Goal: Information Seeking & Learning: Learn about a topic

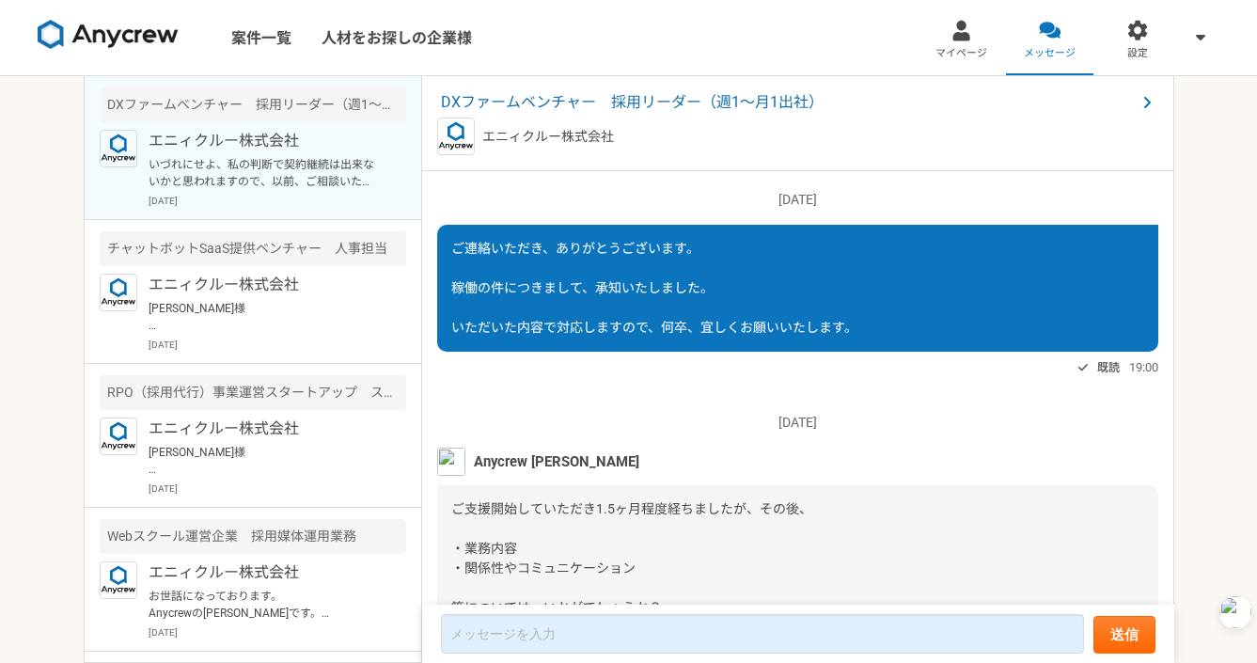
scroll to position [1935, 0]
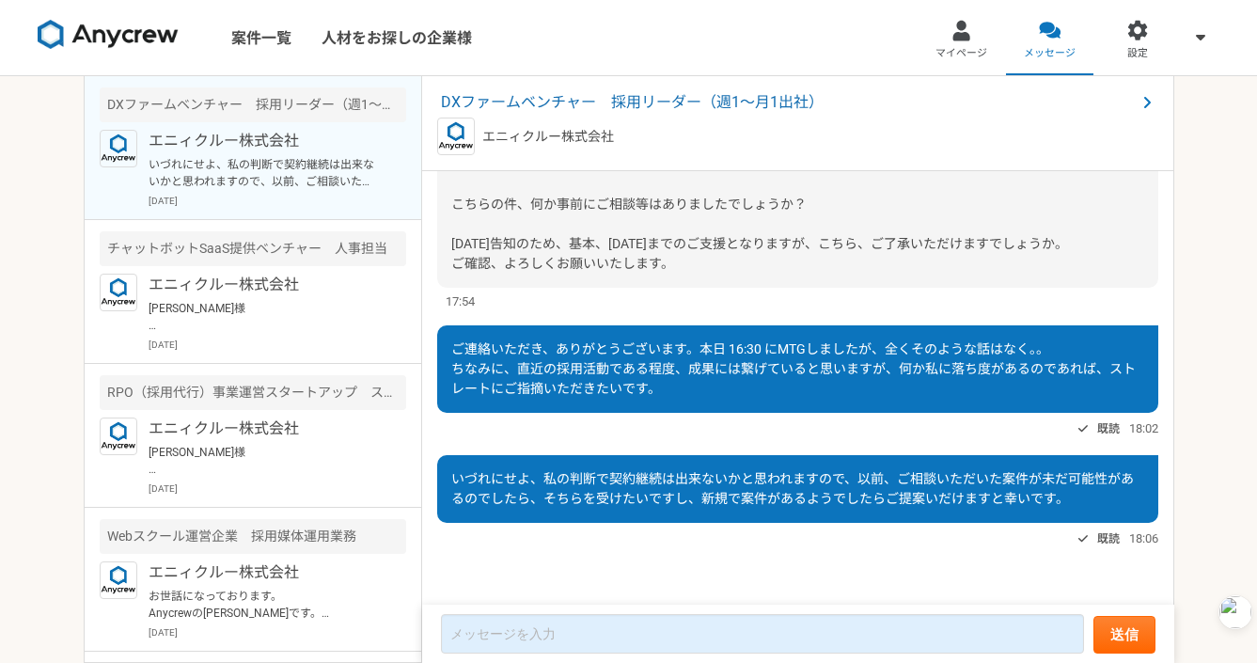
click at [916, 373] on span "ご連絡いただき、ありがとうございます。本日 16:30 にMTGしましたが、全くそのような話はなく。。 ちなみに、直近の採用活動である程度、成果には繋げている…" at bounding box center [793, 368] width 684 height 55
click at [712, 420] on div "既読 18:02" at bounding box center [797, 428] width 721 height 23
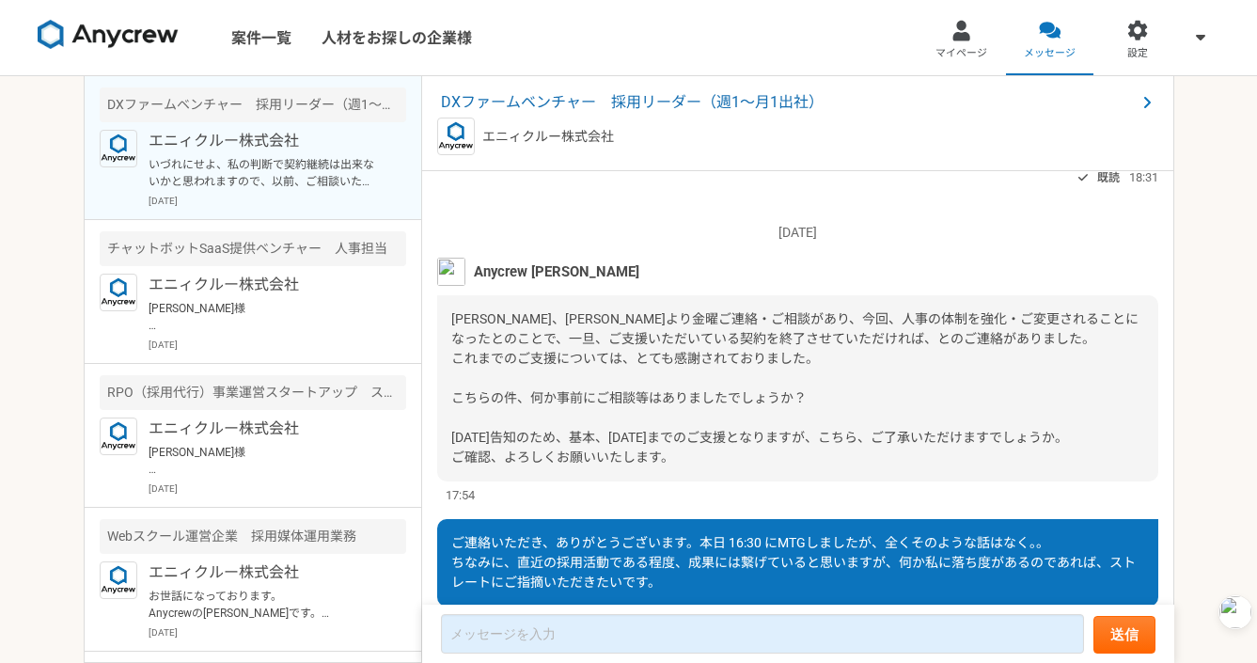
scroll to position [1699, 0]
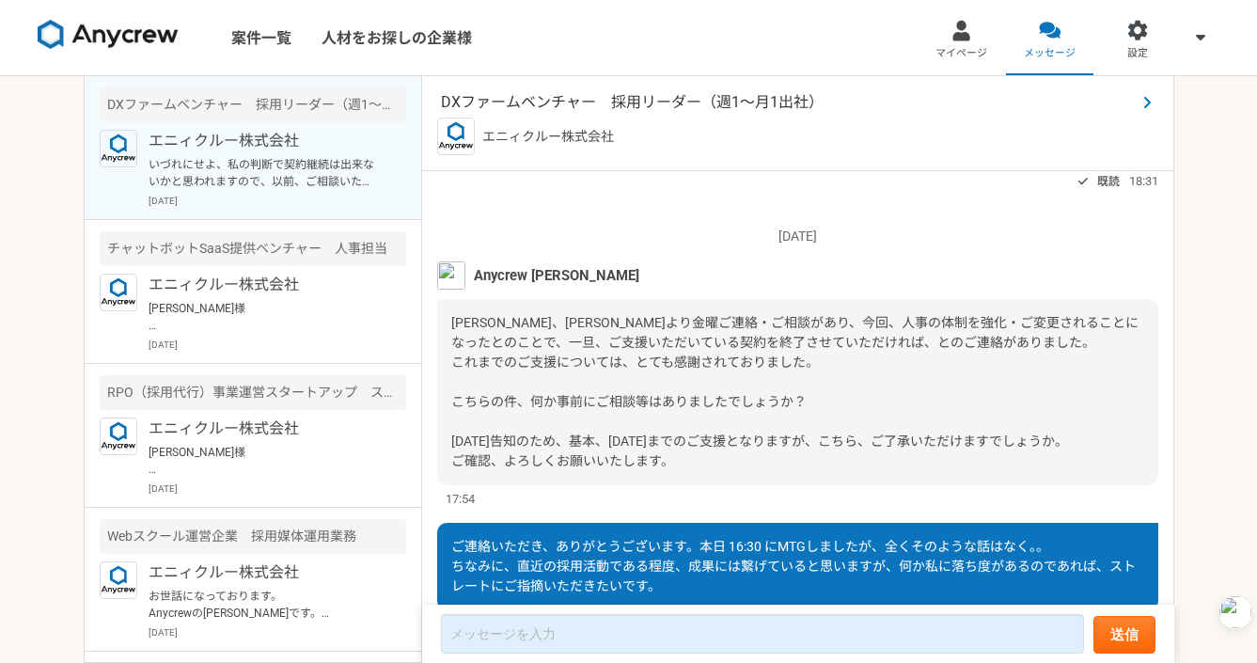
click at [721, 96] on span "DXファームベンチャー　採用リーダー（週1〜月1出社）" at bounding box center [788, 102] width 695 height 23
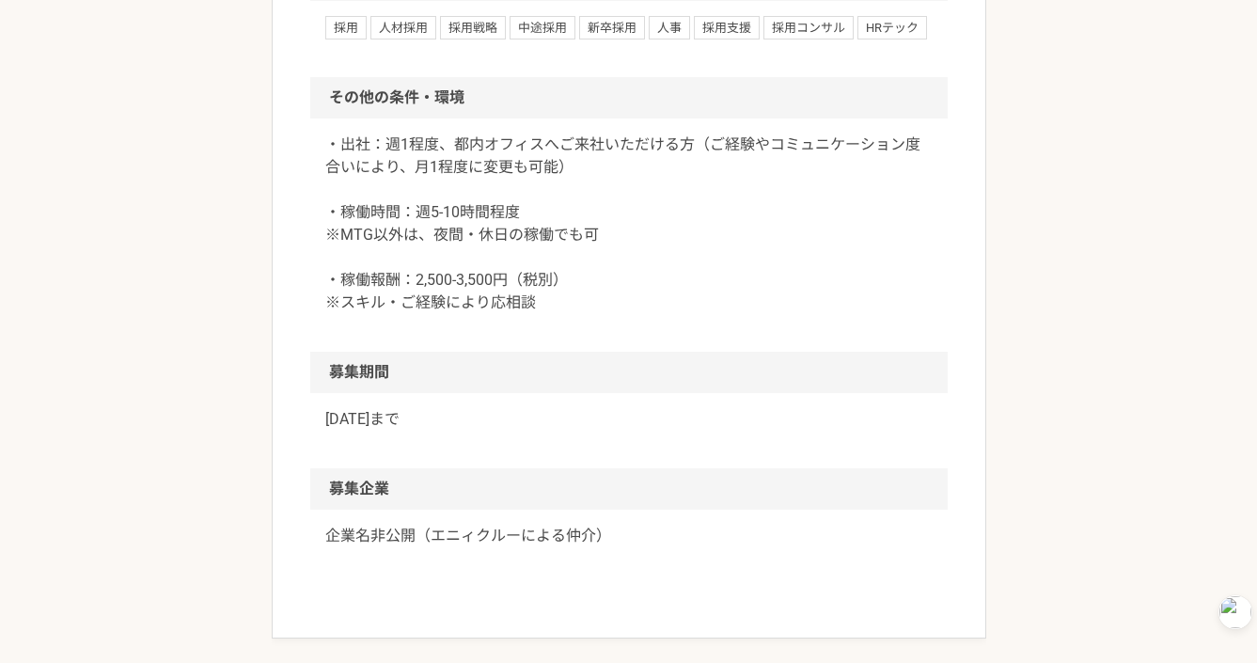
scroll to position [2101, 0]
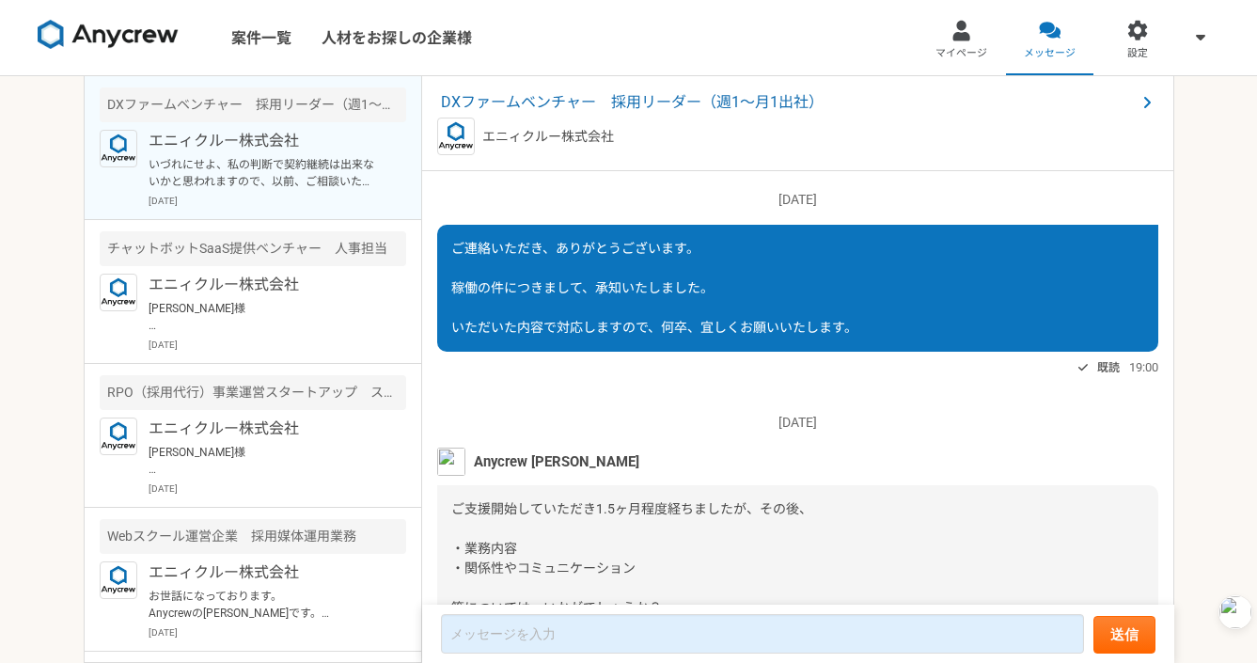
scroll to position [1935, 0]
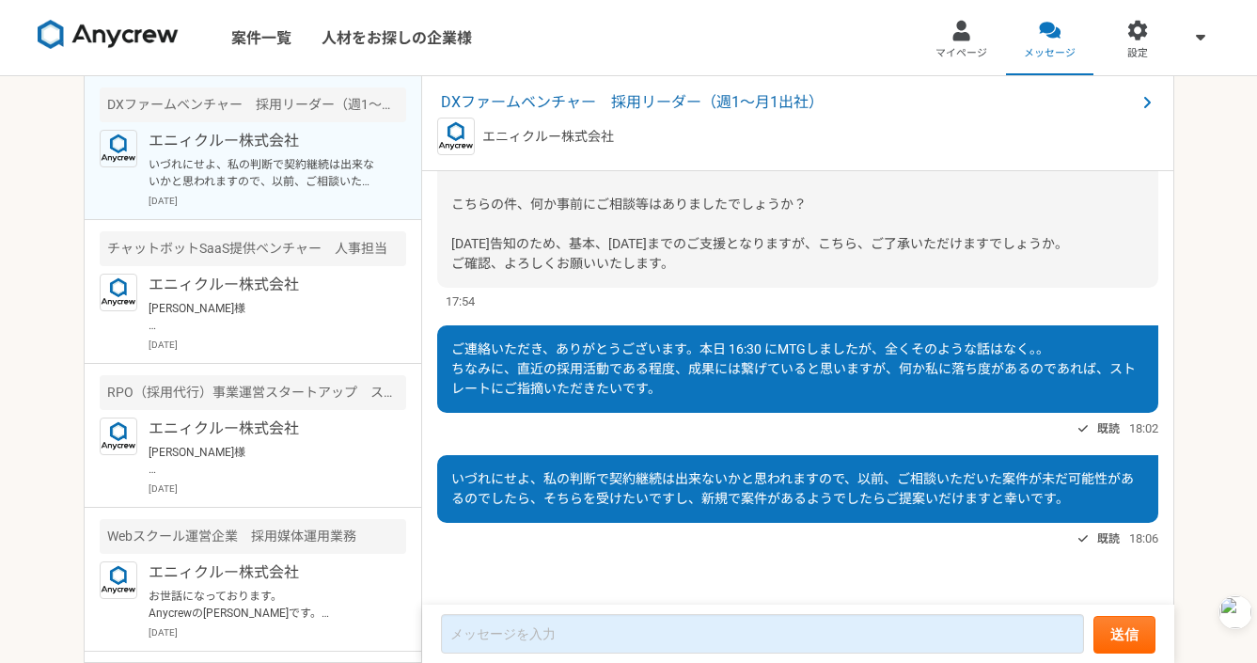
click at [773, 423] on div "既読 18:02" at bounding box center [797, 428] width 721 height 23
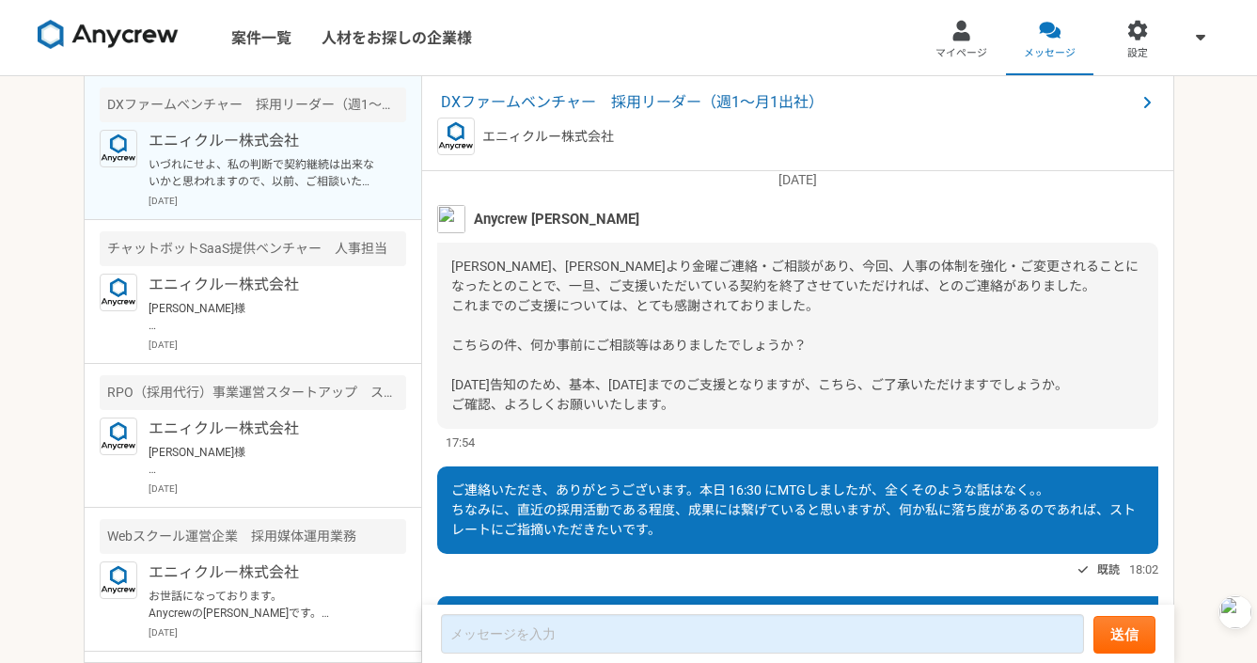
scroll to position [1766, 0]
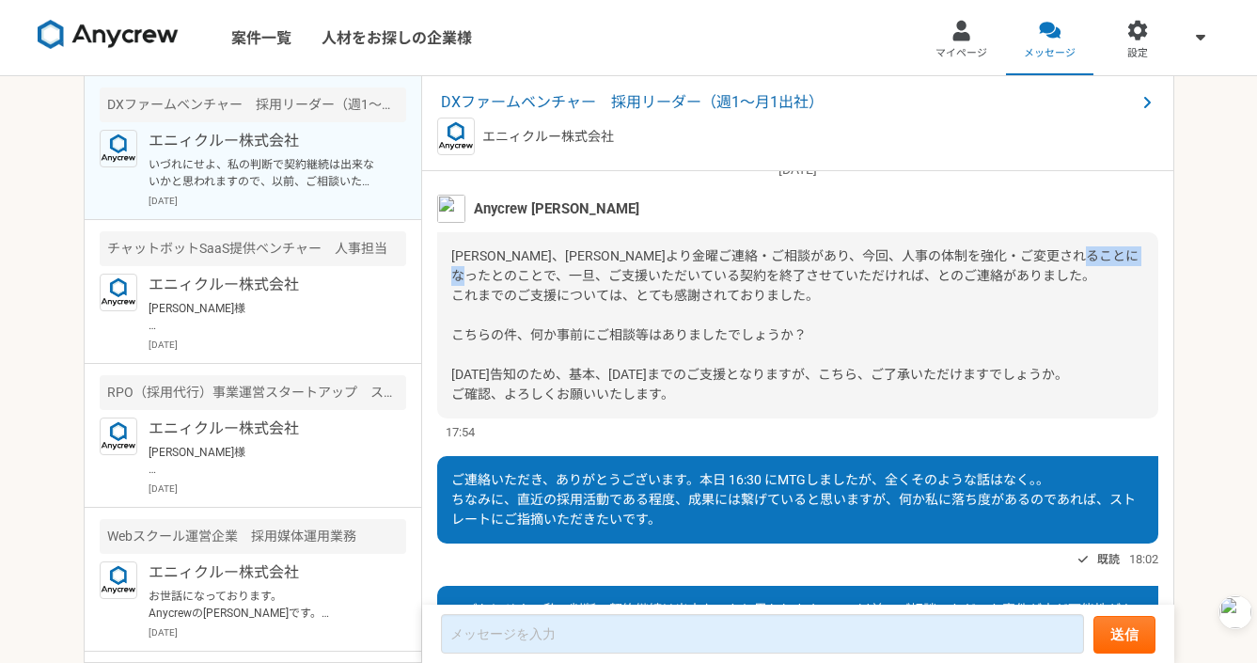
drag, startPoint x: 543, startPoint y: 313, endPoint x: 608, endPoint y: 313, distance: 64.9
click at [608, 313] on span "[PERSON_NAME]、[PERSON_NAME]より金曜ご連絡・ご相談があり、今回、人事の体制を強化・ご変更されることになったとのことで、一旦、ご支援い…" at bounding box center [794, 324] width 687 height 153
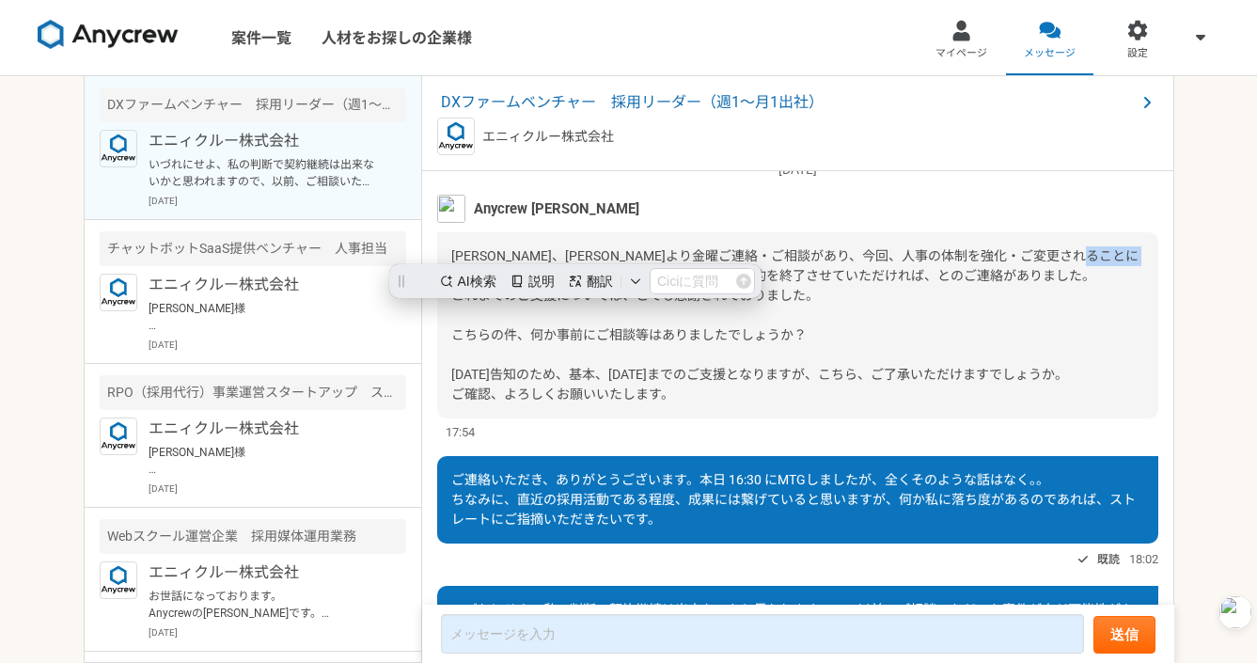
scroll to position [0, 0]
click at [640, 327] on span "[PERSON_NAME]、[PERSON_NAME]より金曜ご連絡・ご相談があり、今回、人事の体制を強化・ご変更されることになったとのことで、一旦、ご支援い…" at bounding box center [794, 324] width 687 height 153
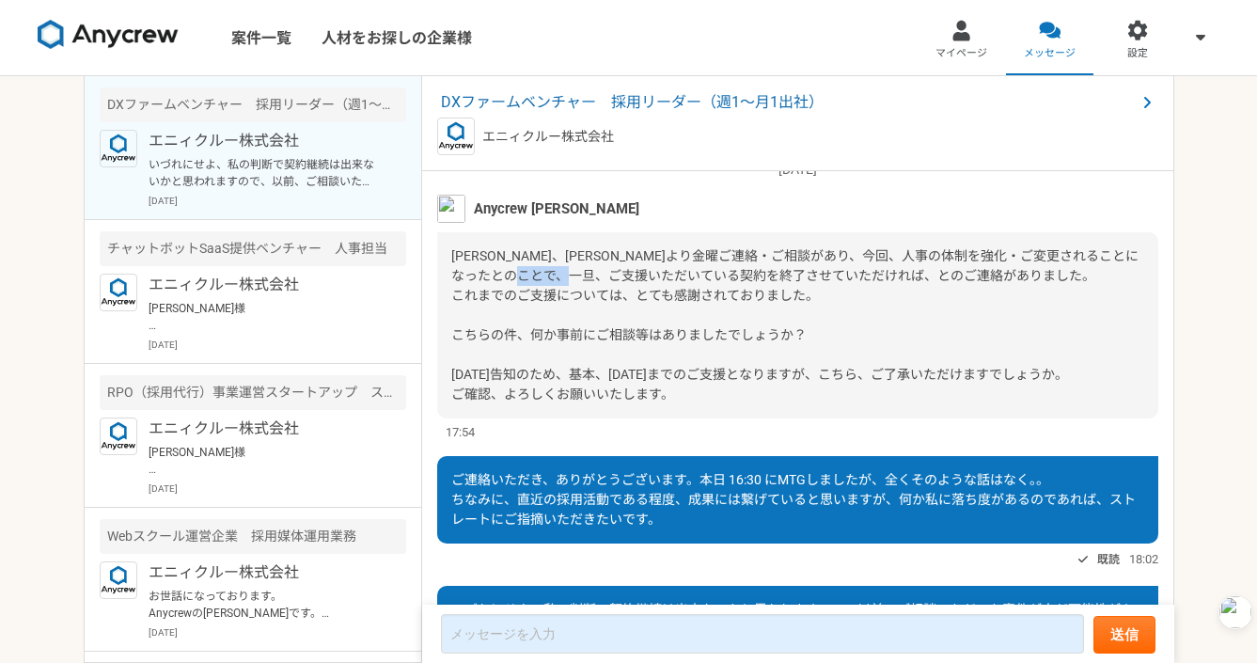
drag, startPoint x: 663, startPoint y: 317, endPoint x: 711, endPoint y: 315, distance: 48.0
click at [711, 316] on span "[PERSON_NAME]、[PERSON_NAME]より金曜ご連絡・ご相談があり、今回、人事の体制を強化・ご変更されることになったとのことで、一旦、ご支援い…" at bounding box center [794, 324] width 687 height 153
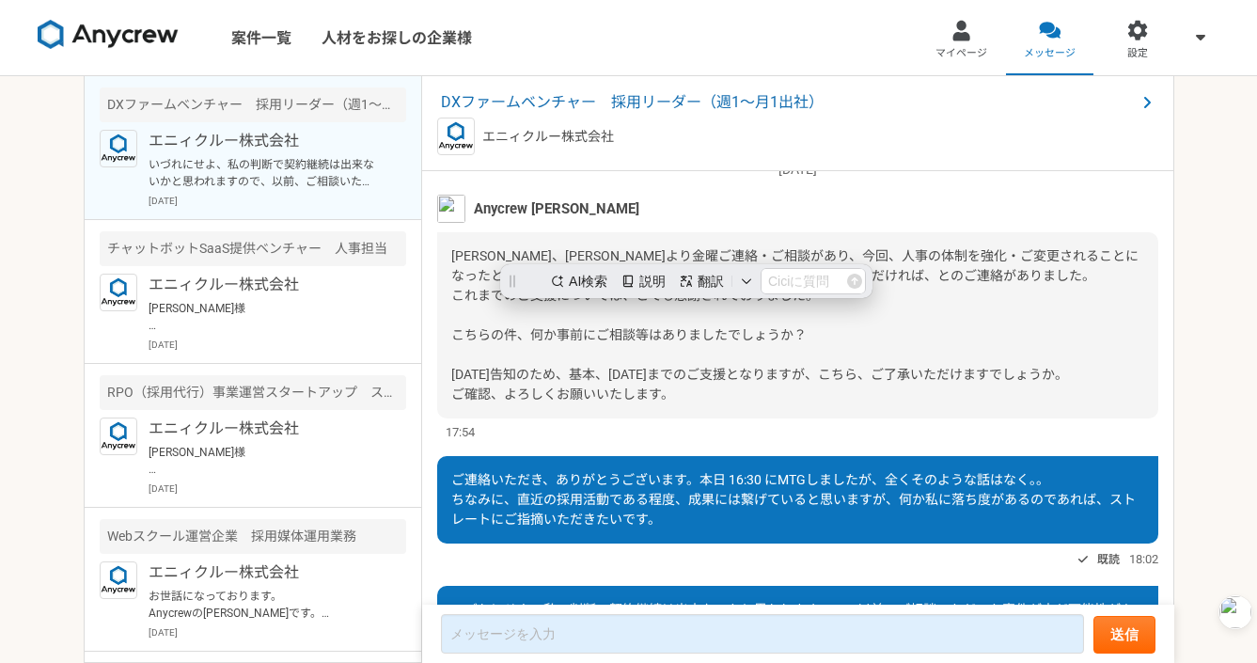
click at [711, 315] on span "[PERSON_NAME]、[PERSON_NAME]より金曜ご連絡・ご相談があり、今回、人事の体制を強化・ご変更されることになったとのことで、一旦、ご支援い…" at bounding box center [794, 324] width 687 height 153
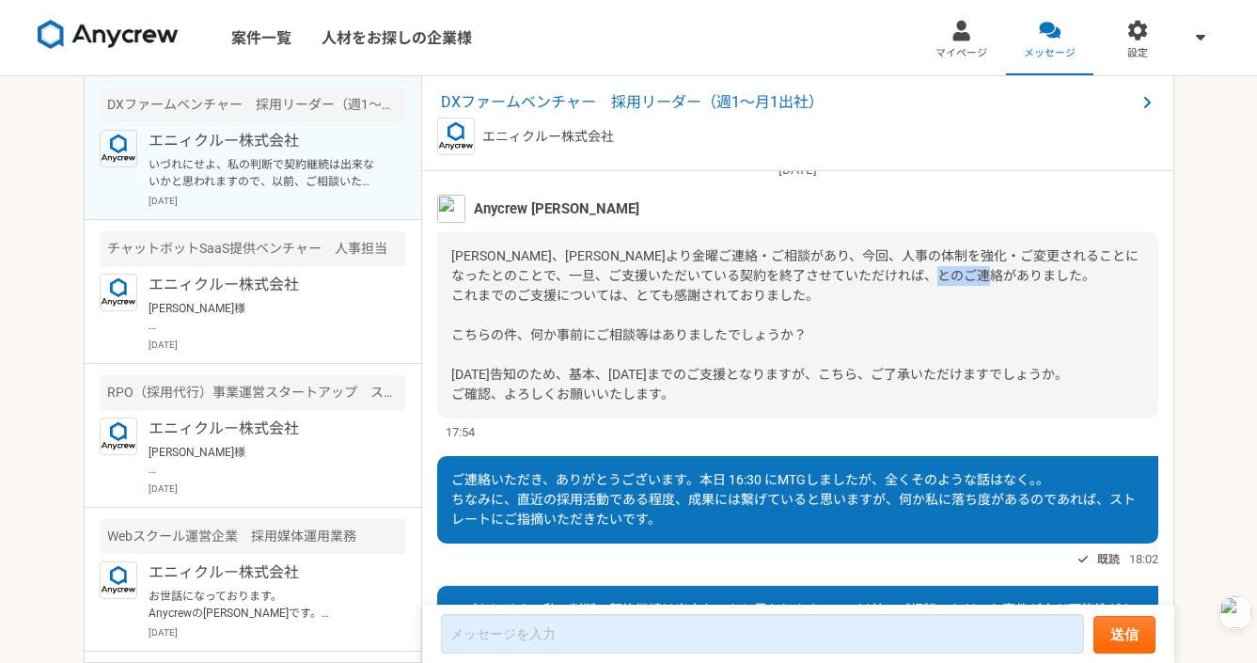
drag, startPoint x: 504, startPoint y: 334, endPoint x: 554, endPoint y: 336, distance: 49.9
click at [554, 336] on span "[PERSON_NAME]、[PERSON_NAME]より金曜ご連絡・ご相談があり、今回、人事の体制を強化・ご変更されることになったとのことで、一旦、ご支援い…" at bounding box center [794, 324] width 687 height 153
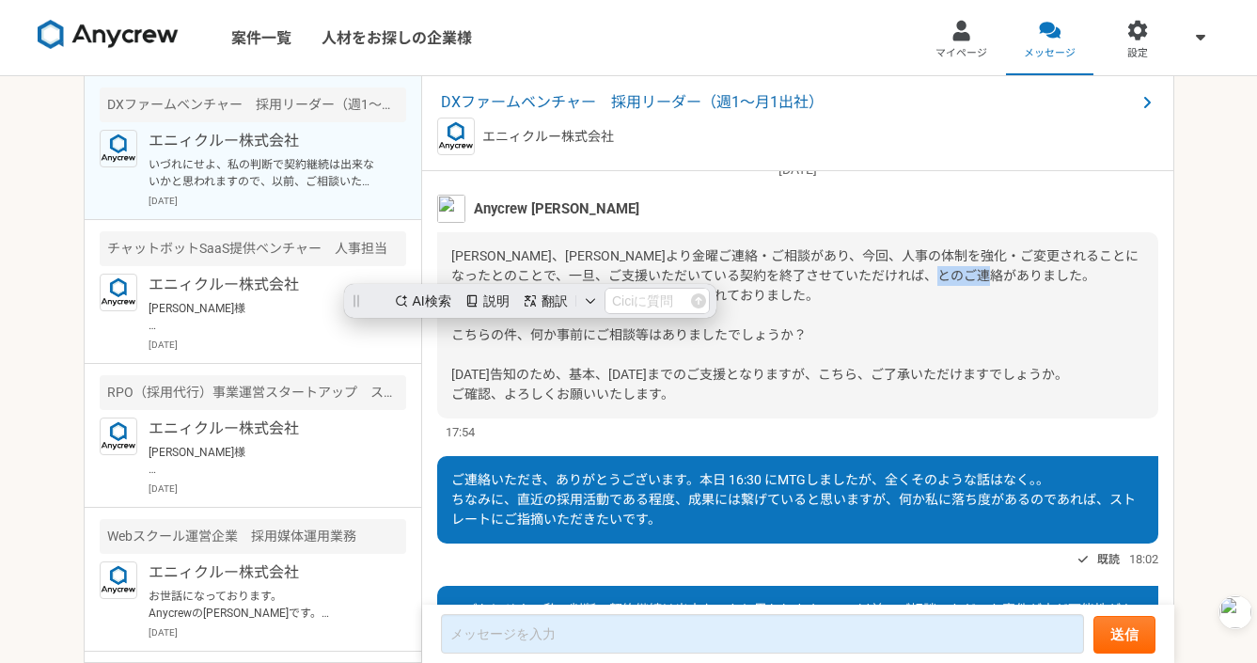
click at [554, 336] on span "[PERSON_NAME]、[PERSON_NAME]より金曜ご連絡・ご相談があり、今回、人事の体制を強化・ご変更されることになったとのことで、一旦、ご支援い…" at bounding box center [794, 324] width 687 height 153
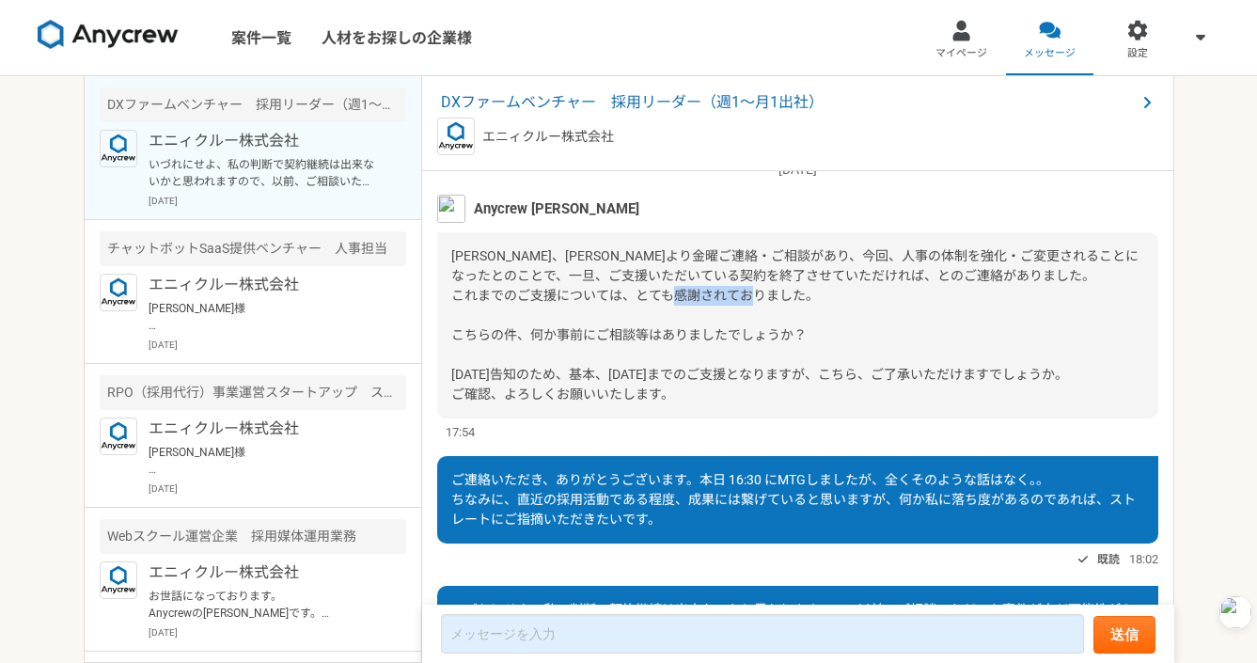
drag, startPoint x: 507, startPoint y: 373, endPoint x: 588, endPoint y: 373, distance: 81.8
click at [587, 373] on span "[PERSON_NAME]、[PERSON_NAME]より金曜ご連絡・ご相談があり、今回、人事の体制を強化・ご変更されることになったとのことで、一旦、ご支援い…" at bounding box center [794, 324] width 687 height 153
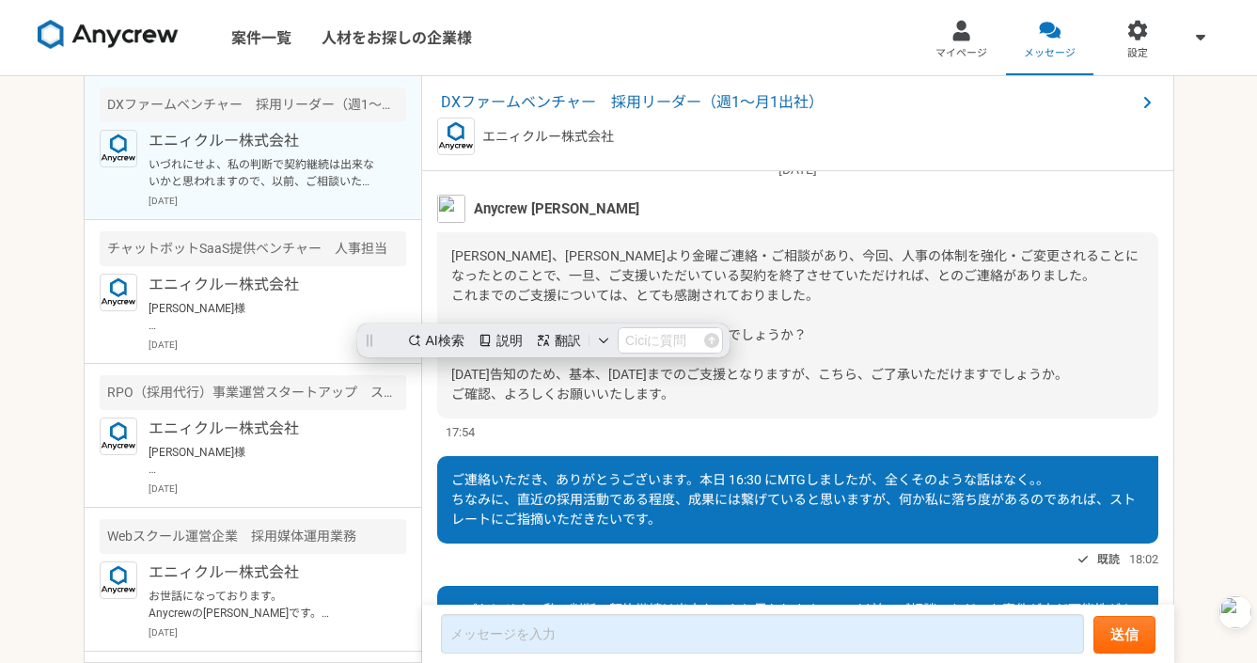
click at [588, 373] on span "[PERSON_NAME]、[PERSON_NAME]より金曜ご連絡・ご相談があり、今回、人事の体制を強化・ご変更されることになったとのことで、一旦、ご支援い…" at bounding box center [794, 324] width 687 height 153
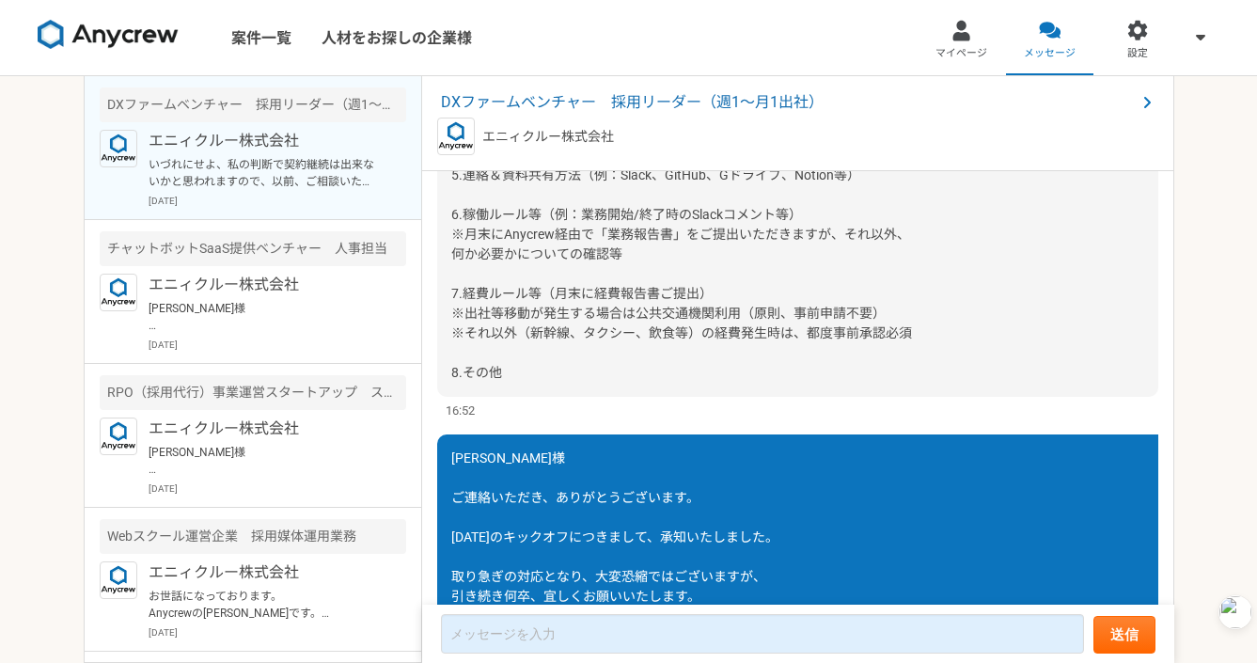
scroll to position [605, 0]
